Goal: Navigation & Orientation: Find specific page/section

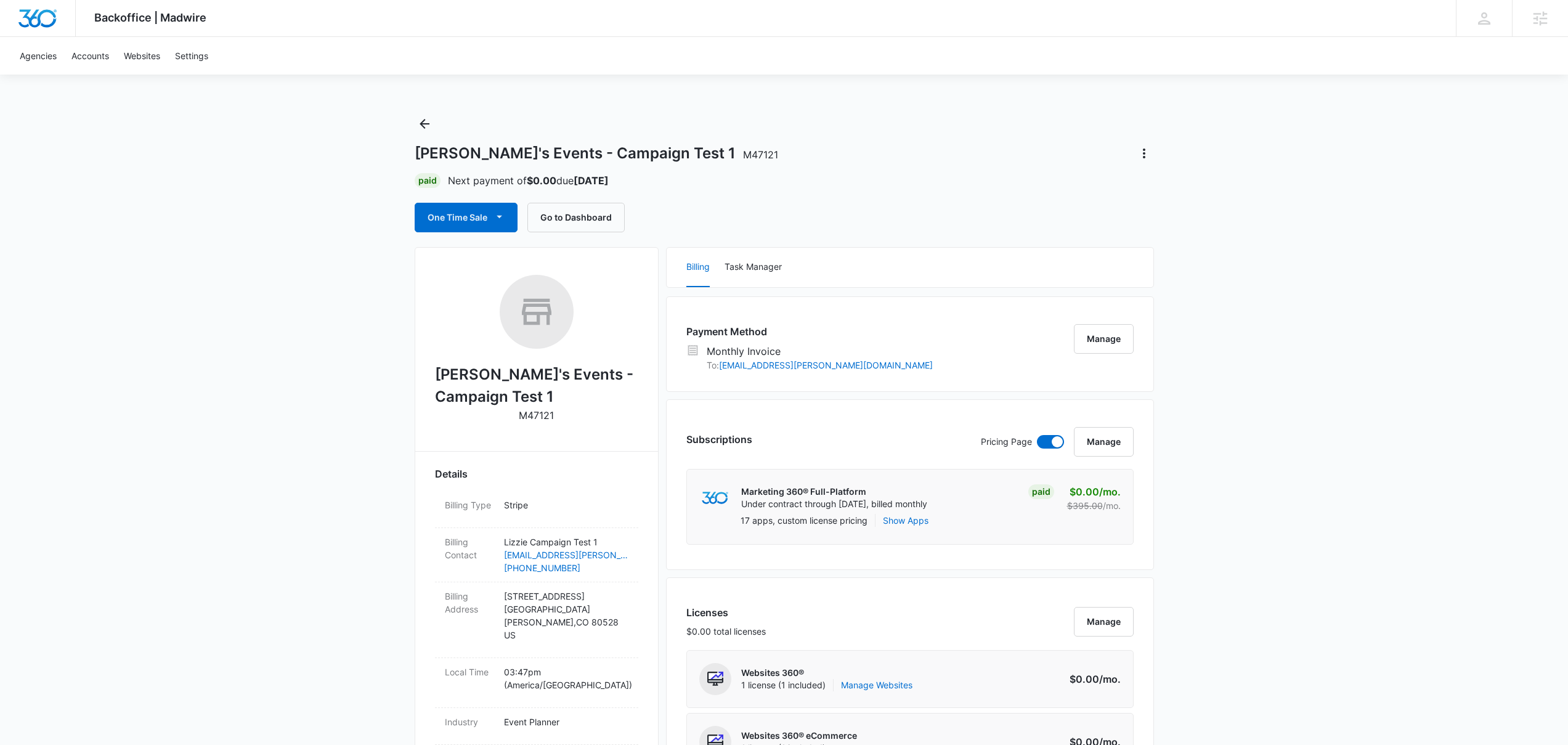
drag, startPoint x: 356, startPoint y: 242, endPoint x: 186, endPoint y: 208, distance: 173.4
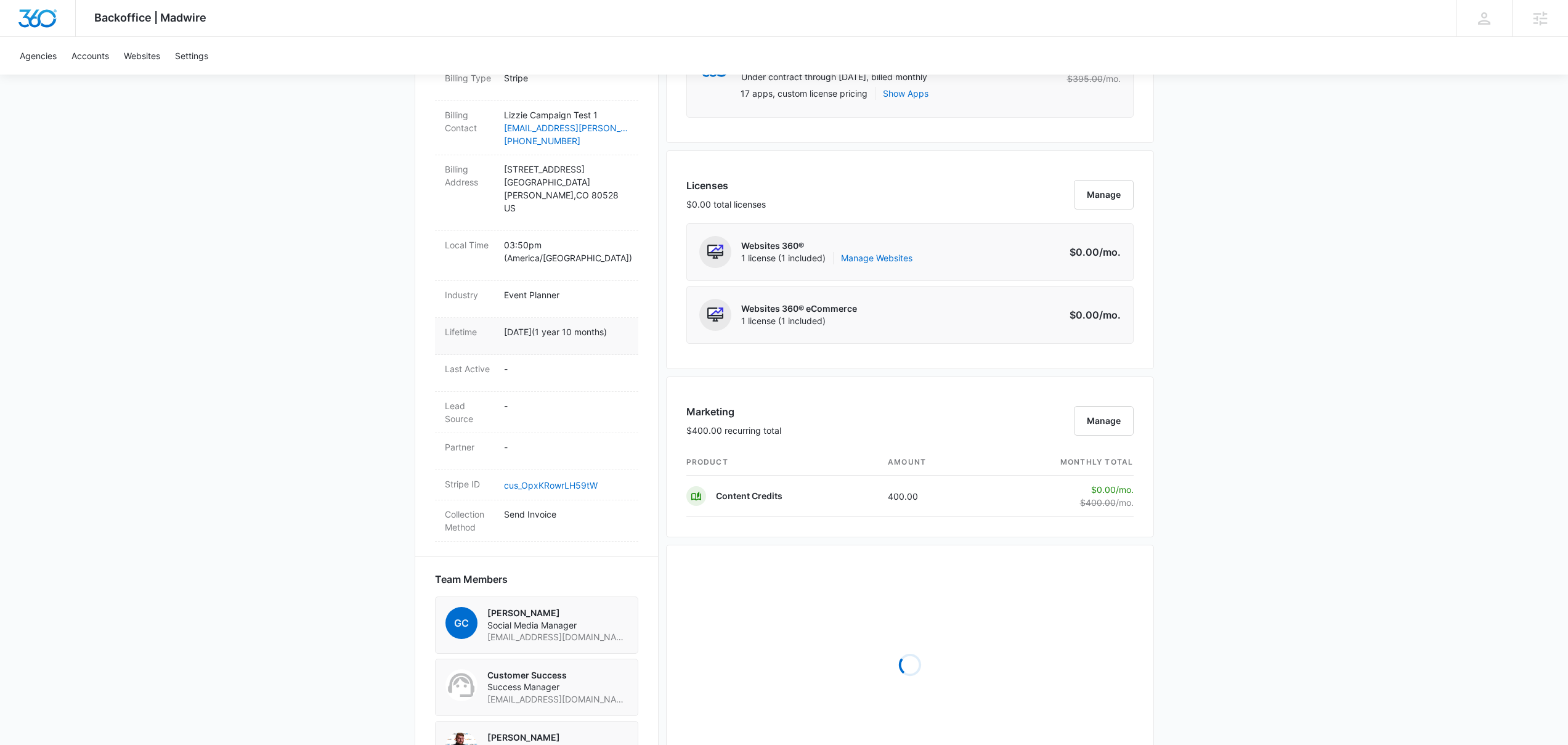
scroll to position [607, 0]
